Goal: Task Accomplishment & Management: Use online tool/utility

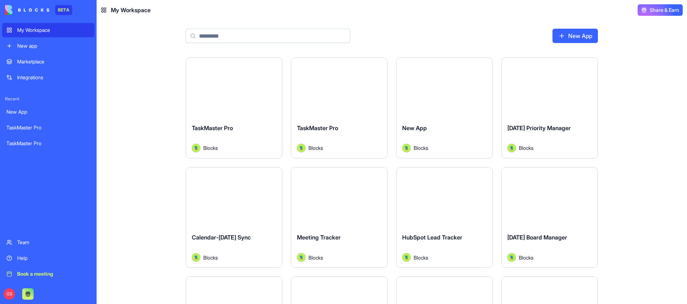
click at [231, 88] on button "Launch" at bounding box center [234, 88] width 54 height 14
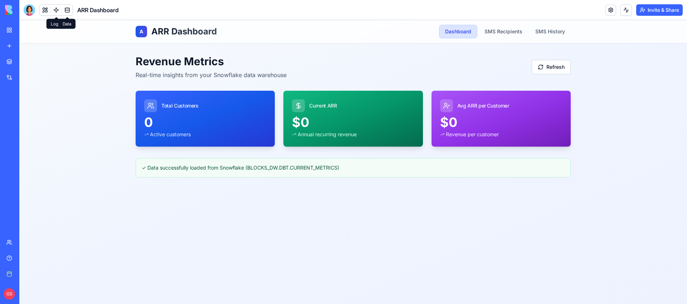
click at [65, 9] on link at bounding box center [67, 10] width 11 height 11
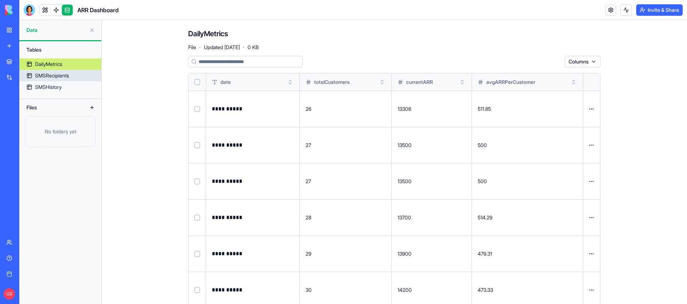
click at [65, 76] on div "SMSRecipients" at bounding box center [52, 75] width 34 height 7
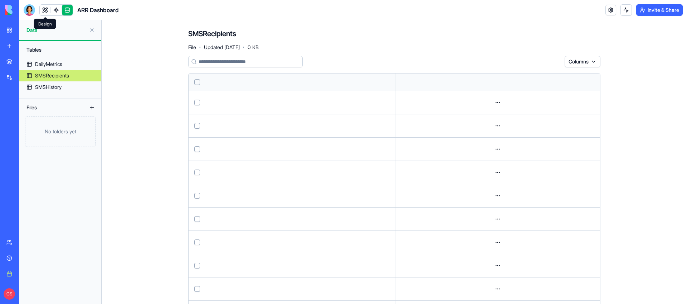
click at [44, 8] on link at bounding box center [45, 10] width 11 height 11
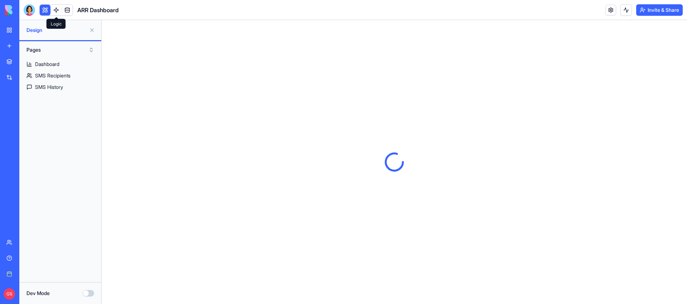
click at [75, 8] on div "ARR Dashboard" at bounding box center [71, 9] width 95 height 11
click at [68, 8] on link at bounding box center [67, 10] width 11 height 11
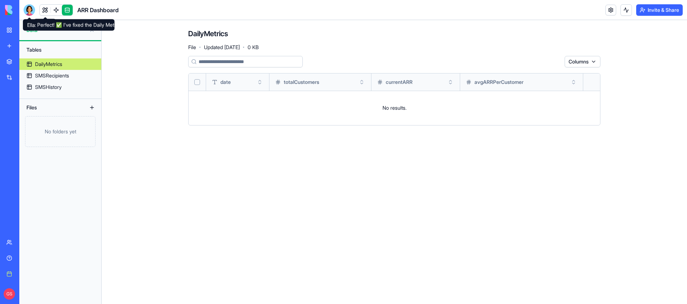
click at [27, 12] on div at bounding box center [29, 9] width 11 height 11
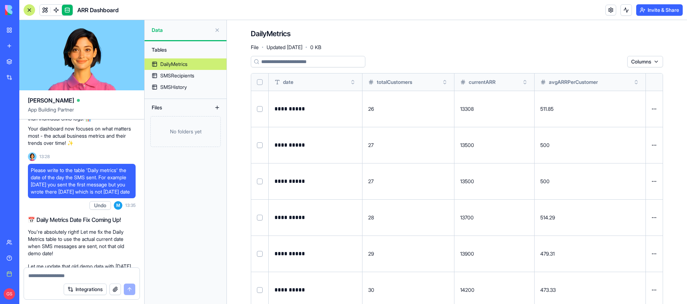
scroll to position [2513, 0]
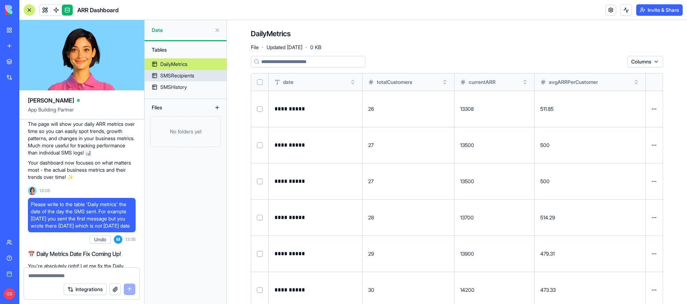
click at [183, 74] on div "SMSRecipients" at bounding box center [177, 75] width 34 height 7
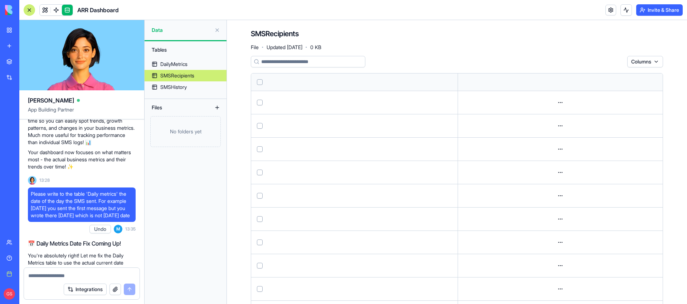
click at [194, 73] on div "SMSRecipients" at bounding box center [177, 75] width 34 height 7
click at [670, 11] on html "BETA My Workspace New app Marketplace Integrations Recent New App TaskMaster Pr…" at bounding box center [343, 152] width 687 height 304
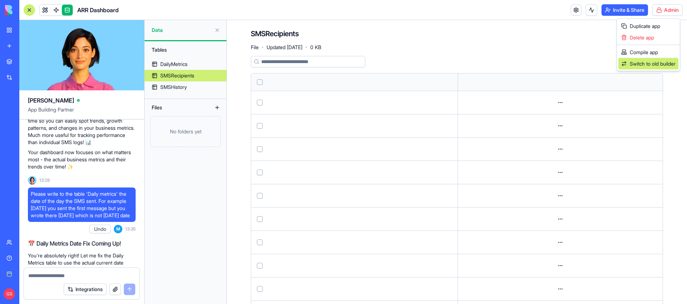
click at [654, 62] on span "Switch to old builder" at bounding box center [653, 63] width 46 height 7
click at [656, 61] on html "BETA My Workspace New app Marketplace Integrations Recent New App TaskMaster Pr…" at bounding box center [343, 152] width 687 height 304
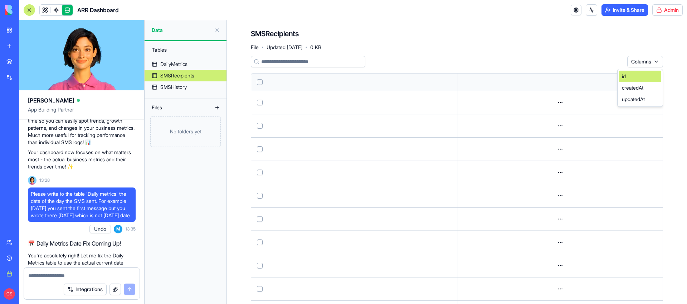
click at [639, 76] on div "id" at bounding box center [640, 76] width 42 height 11
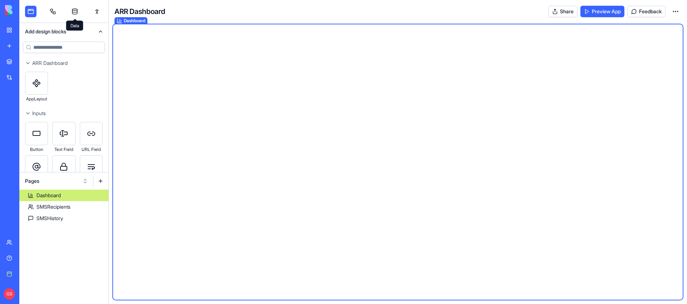
click at [75, 9] on link at bounding box center [74, 11] width 11 height 11
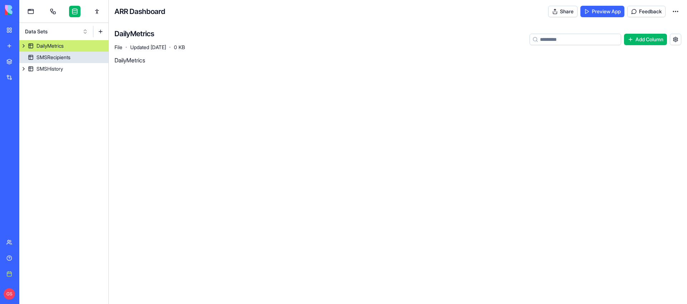
click at [65, 59] on div "SMSRecipients" at bounding box center [54, 57] width 34 height 7
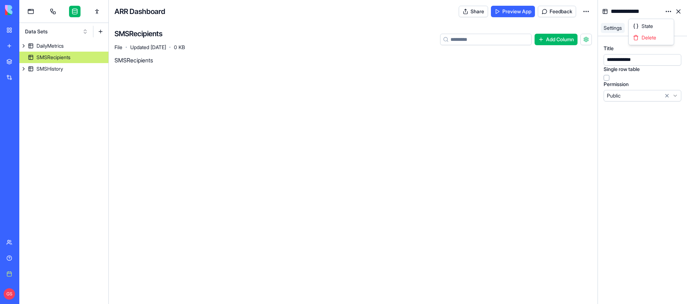
click at [669, 13] on html "**********" at bounding box center [343, 152] width 687 height 304
click at [658, 24] on div "State" at bounding box center [652, 25] width 42 height 11
click at [70, 58] on div "SMSRecipients" at bounding box center [54, 57] width 34 height 7
click at [667, 11] on html "**********" at bounding box center [343, 152] width 687 height 304
click at [649, 26] on span "State" at bounding box center [647, 26] width 11 height 7
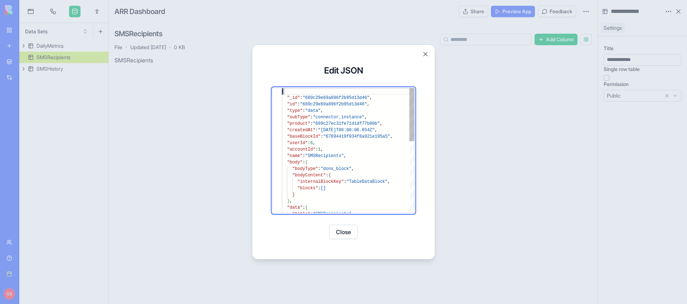
click at [347, 101] on div "{ "_id" : "689c29e69a896f2b95d13d46" , "id" : "689c29e69a896f2b95d13d46" , "typ…" at bounding box center [348, 234] width 132 height 292
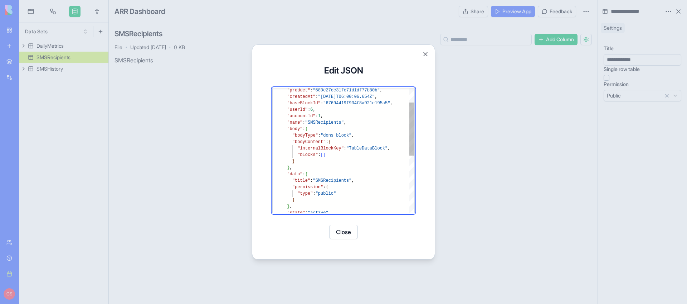
click at [361, 153] on div ""product" : "689c27ec31fe71d1df77b80b" , "createdAt" : "2025-08-13T06:00:06.654…" at bounding box center [348, 201] width 132 height 292
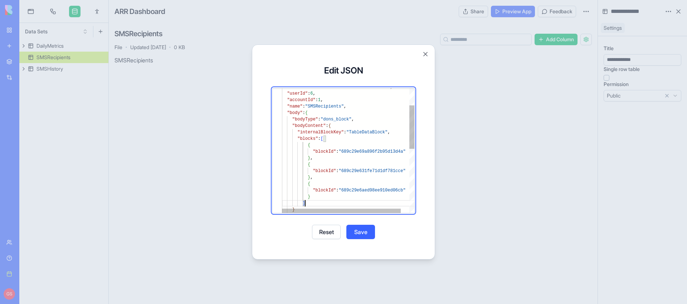
scroll to position [32, 23]
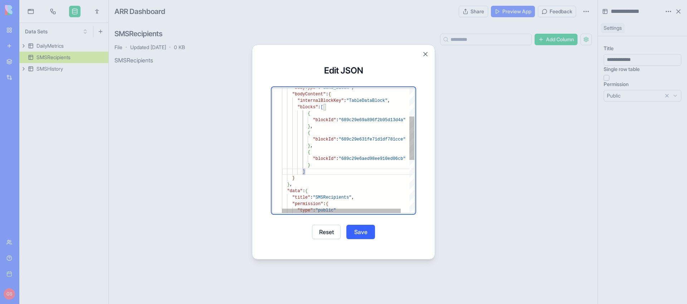
type textarea "**********"
click at [374, 121] on div ""bodyType" : "dons_block" , "bodyContent" : { "internalBlockKey" : "TableDataBl…" at bounding box center [353, 185] width 142 height 357
click at [364, 232] on button "Save" at bounding box center [361, 232] width 29 height 14
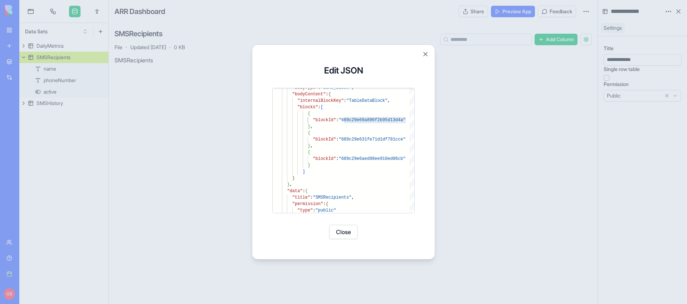
click at [341, 231] on button "Close" at bounding box center [343, 232] width 29 height 14
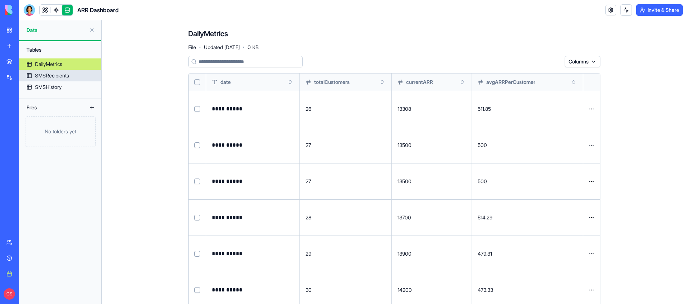
click at [76, 75] on link "SMSRecipients" at bounding box center [60, 75] width 82 height 11
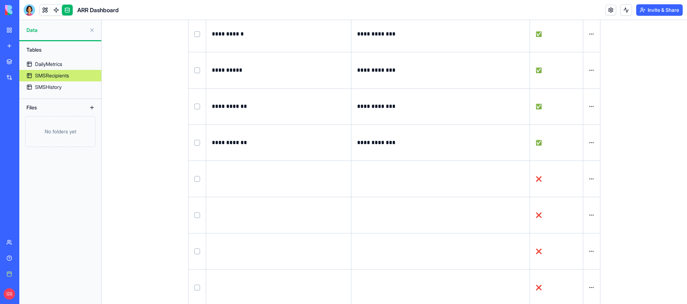
scroll to position [344, 0]
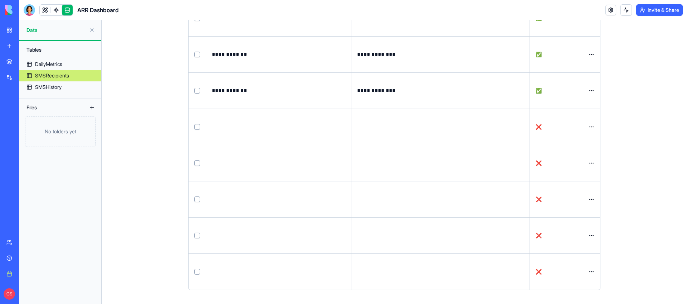
click at [194, 125] on button "Select row" at bounding box center [197, 127] width 6 height 6
click at [199, 160] on button "Select row" at bounding box center [197, 163] width 6 height 6
click at [198, 194] on td at bounding box center [198, 199] width 18 height 36
click at [198, 198] on button "Select row" at bounding box center [197, 199] width 6 height 6
click at [198, 236] on button "Select row" at bounding box center [197, 235] width 6 height 6
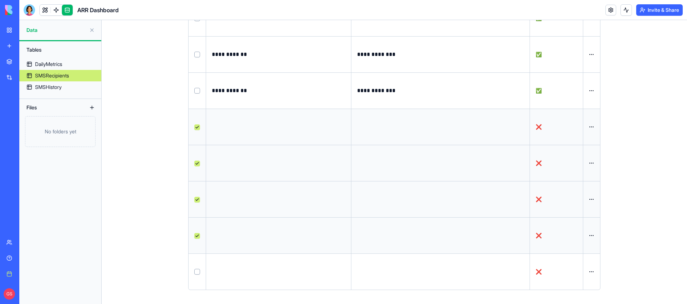
click at [197, 270] on button "Select row" at bounding box center [197, 272] width 6 height 6
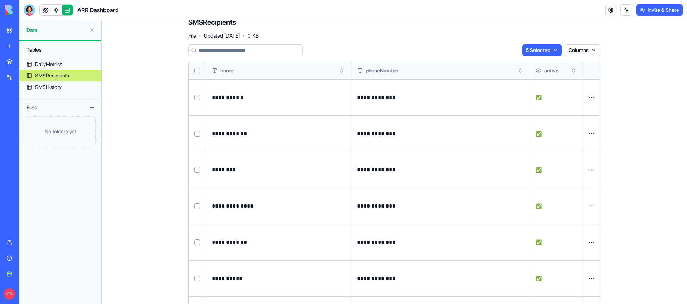
scroll to position [0, 0]
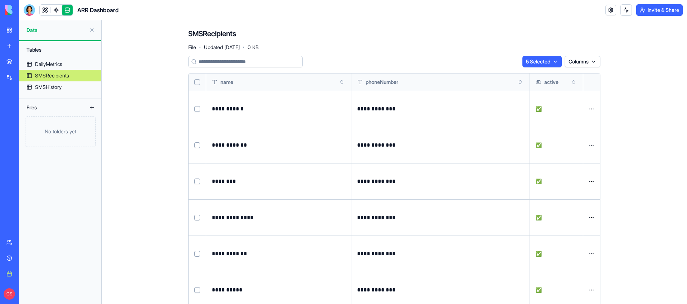
click at [559, 61] on html "**********" at bounding box center [343, 152] width 687 height 304
click at [535, 76] on div "Delete" at bounding box center [538, 76] width 42 height 11
click at [53, 12] on link at bounding box center [56, 10] width 11 height 11
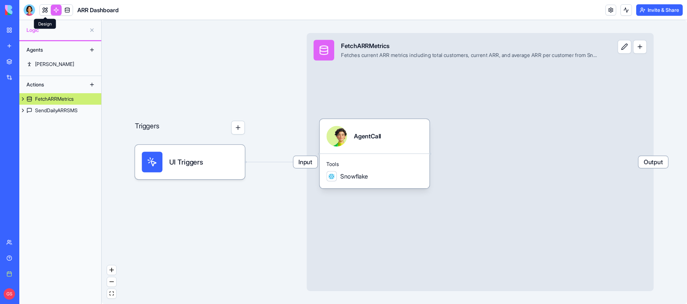
click at [43, 8] on link at bounding box center [45, 10] width 11 height 11
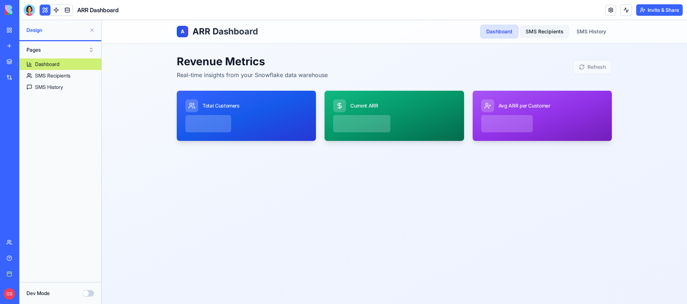
click at [552, 32] on link "SMS Recipients" at bounding box center [544, 31] width 49 height 13
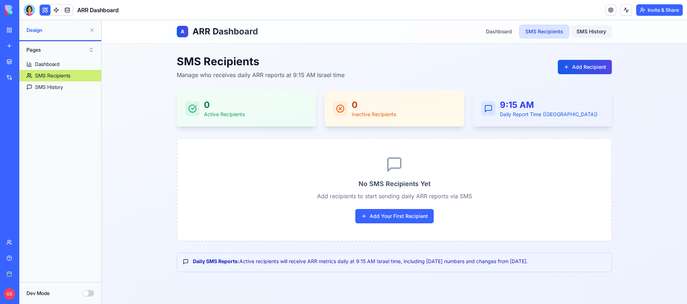
click at [599, 34] on link "SMS History" at bounding box center [591, 31] width 41 height 13
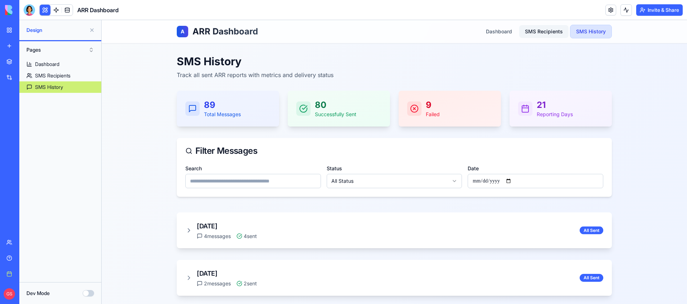
click at [555, 30] on link "SMS Recipients" at bounding box center [544, 31] width 49 height 13
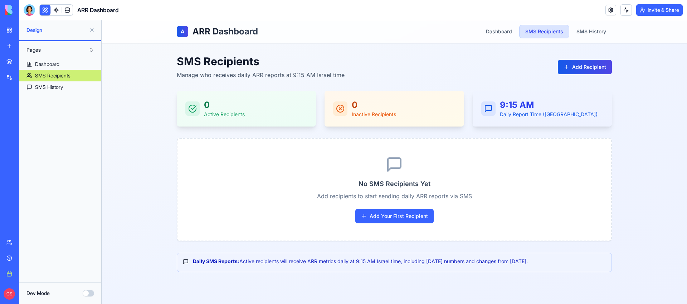
click at [89, 293] on button "Dev Mode" at bounding box center [88, 293] width 11 height 6
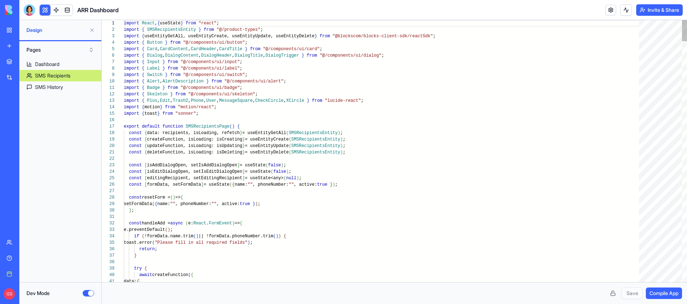
scroll to position [39, 0]
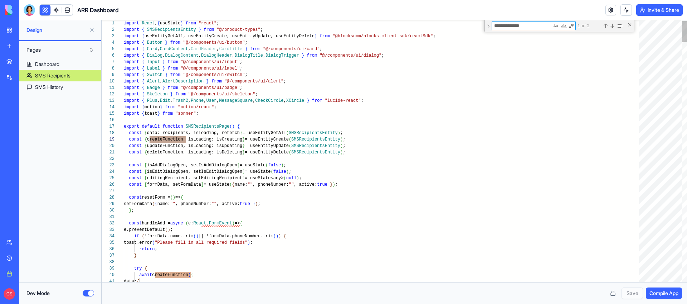
scroll to position [64, 67]
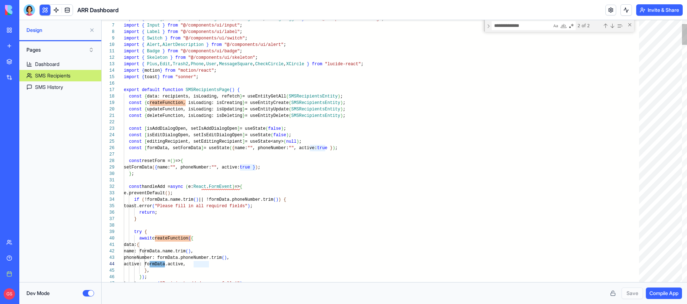
type textarea "**********"
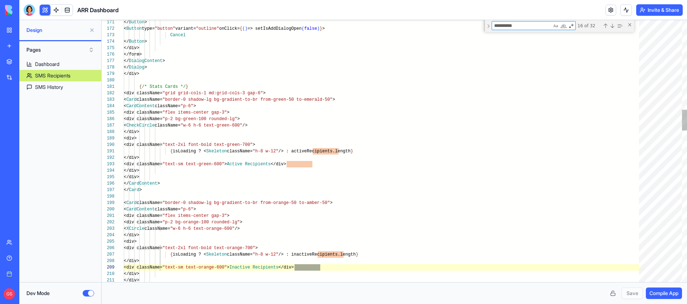
scroll to position [64, 52]
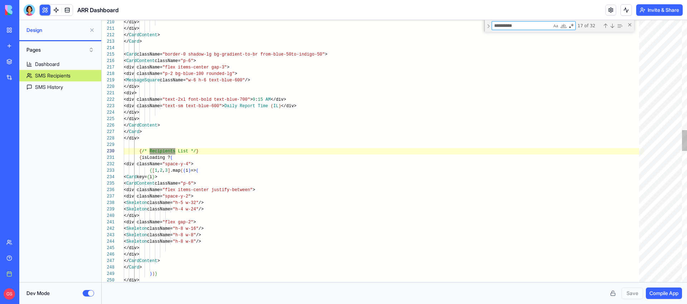
type textarea "**********"
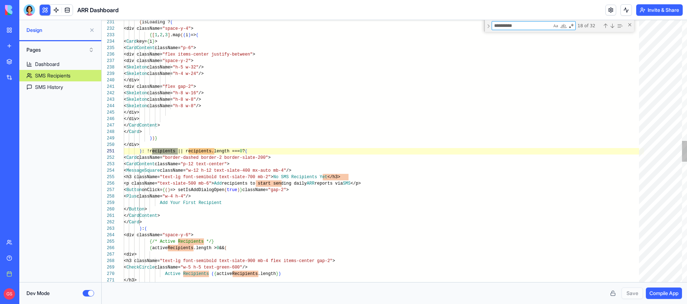
scroll to position [39, 54]
click at [81, 295] on div "Dev Mode" at bounding box center [60, 292] width 68 height 7
click at [88, 294] on button "Dev Mode" at bounding box center [88, 293] width 11 height 6
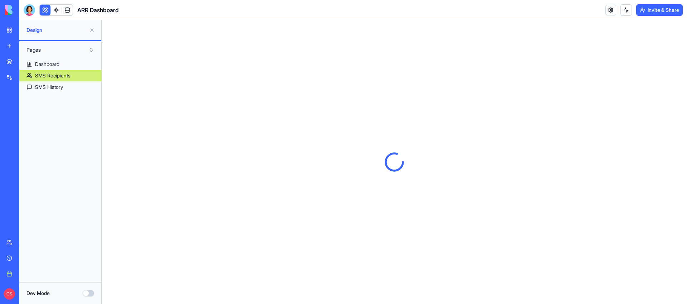
scroll to position [0, 0]
type button "on"
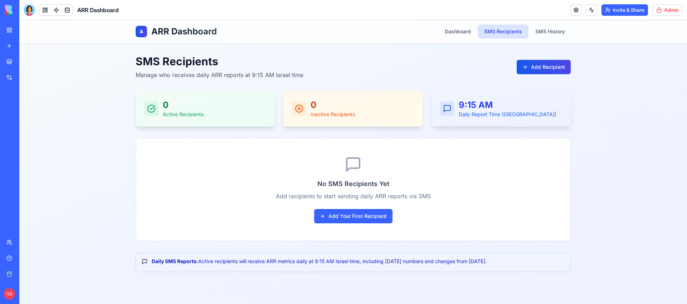
click at [668, 8] on html "BETA My Workspace New app Marketplace Integrations Recent New App TaskMaster Pr…" at bounding box center [343, 152] width 687 height 304
click at [660, 50] on div "Compile app" at bounding box center [649, 52] width 60 height 11
click at [626, 128] on div "A ARR Dashboard Dashboard SMS Recipients SMS History SMS Recipients Manage who …" at bounding box center [353, 162] width 668 height 284
click at [62, 10] on link at bounding box center [67, 10] width 11 height 11
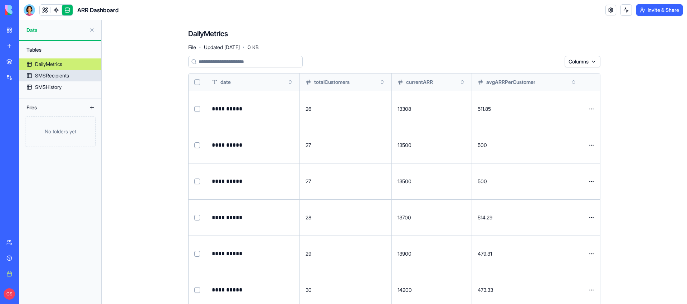
click at [55, 73] on div "SMSRecipients" at bounding box center [52, 75] width 34 height 7
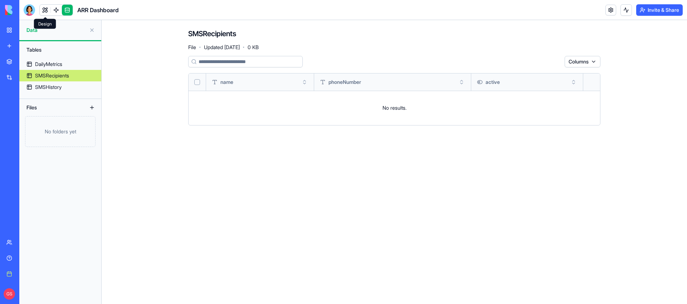
click at [44, 11] on link at bounding box center [45, 10] width 11 height 11
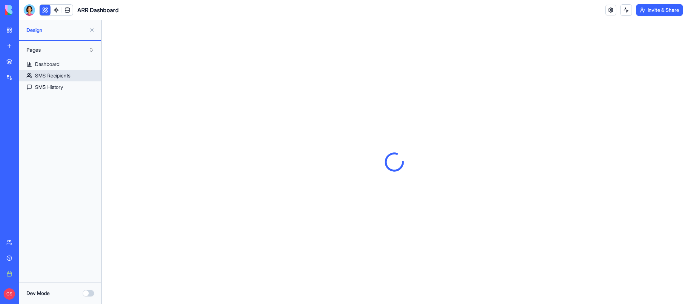
click at [69, 74] on div "SMS Recipients" at bounding box center [52, 75] width 35 height 7
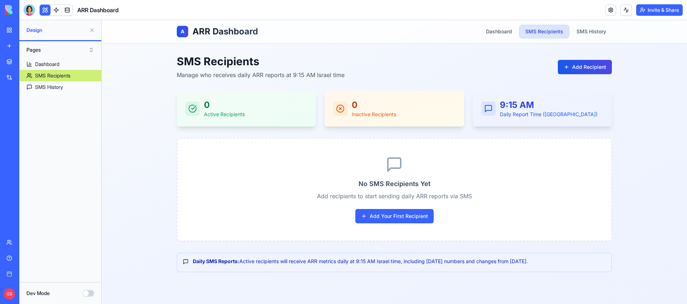
click at [92, 290] on button "Dev Mode" at bounding box center [88, 293] width 11 height 6
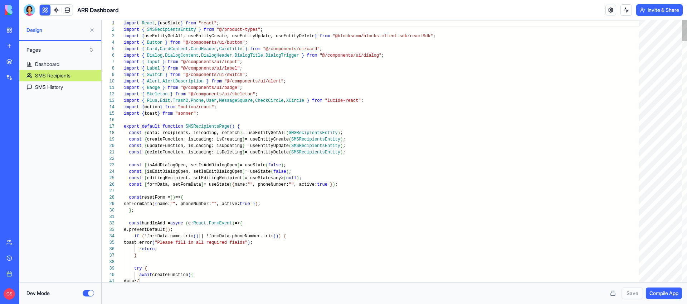
scroll to position [39, 0]
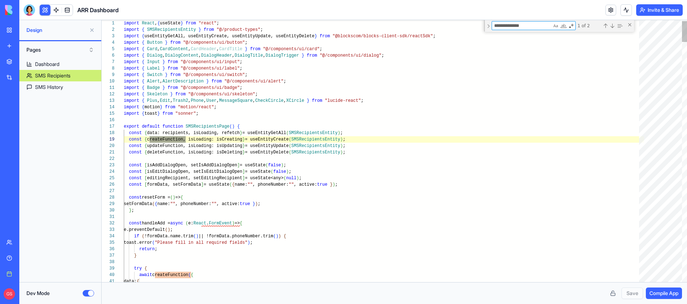
scroll to position [64, 67]
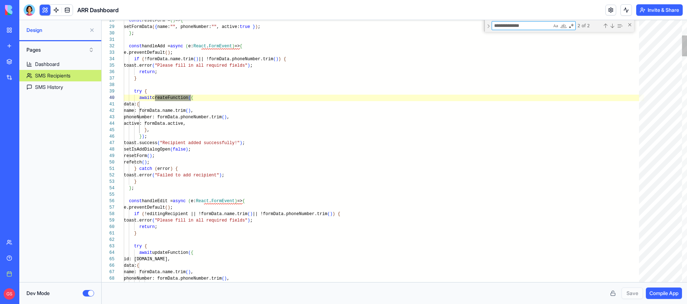
type textarea "**********"
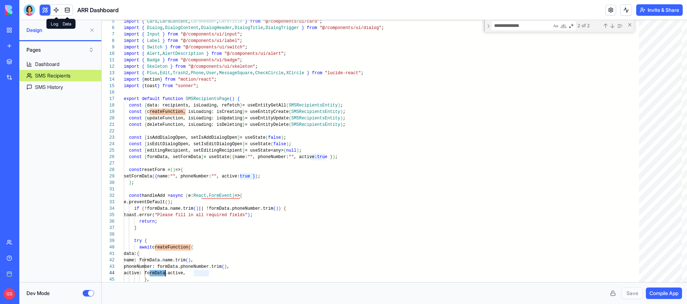
click at [64, 7] on link at bounding box center [67, 10] width 11 height 11
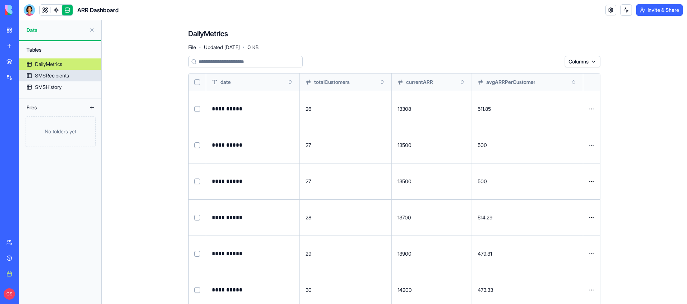
click at [77, 77] on link "SMSRecipients" at bounding box center [60, 75] width 82 height 11
click at [72, 74] on link "SMSRecipients" at bounding box center [60, 75] width 82 height 11
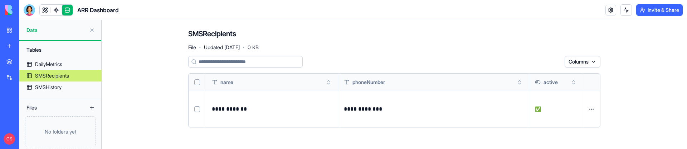
click at [201, 106] on td at bounding box center [198, 109] width 18 height 36
click at [196, 108] on button "Select row" at bounding box center [197, 109] width 6 height 6
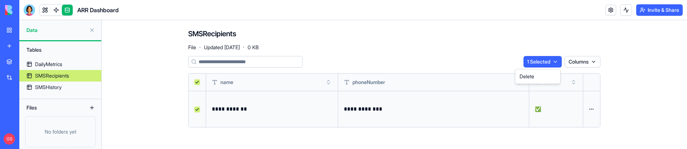
click at [552, 60] on html "**********" at bounding box center [343, 74] width 687 height 149
click at [529, 80] on div "Delete" at bounding box center [538, 76] width 42 height 11
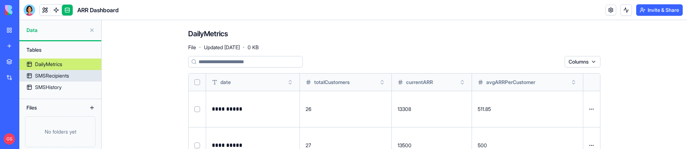
click at [77, 78] on link "SMSRecipients" at bounding box center [60, 75] width 82 height 11
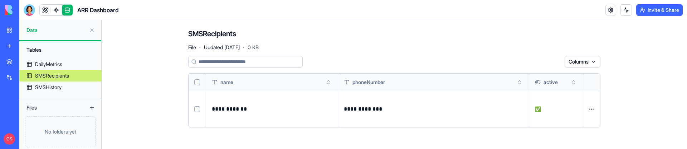
click at [58, 76] on div "SMSRecipients" at bounding box center [52, 75] width 34 height 7
click at [597, 109] on html "**********" at bounding box center [343, 74] width 687 height 149
click at [660, 109] on html "**********" at bounding box center [343, 74] width 687 height 149
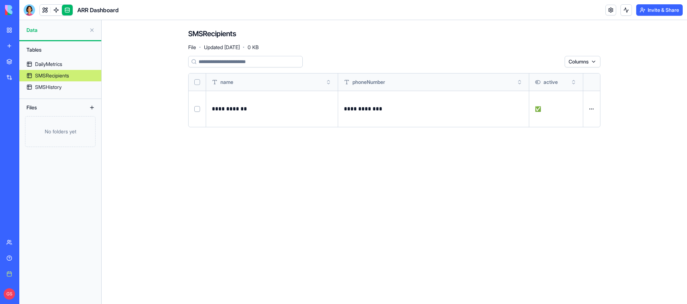
click at [597, 63] on html "**********" at bounding box center [343, 152] width 687 height 304
click at [458, 55] on html "**********" at bounding box center [343, 152] width 687 height 304
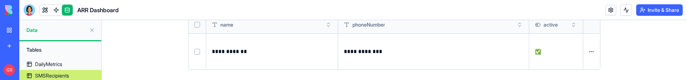
scroll to position [61, 0]
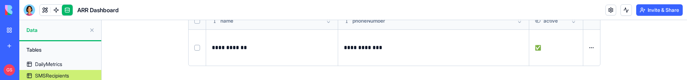
click at [193, 45] on td at bounding box center [198, 47] width 18 height 36
click at [198, 48] on button "Select row" at bounding box center [197, 48] width 6 height 6
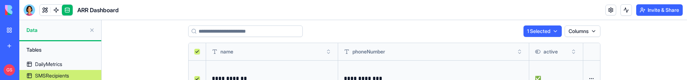
scroll to position [13, 0]
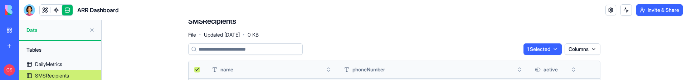
click at [551, 47] on html "**********" at bounding box center [343, 40] width 687 height 80
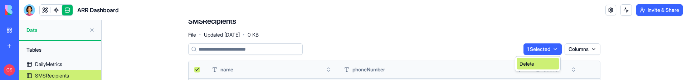
click at [533, 64] on div "Delete" at bounding box center [538, 63] width 42 height 11
